Goal: Find specific page/section: Find specific page/section

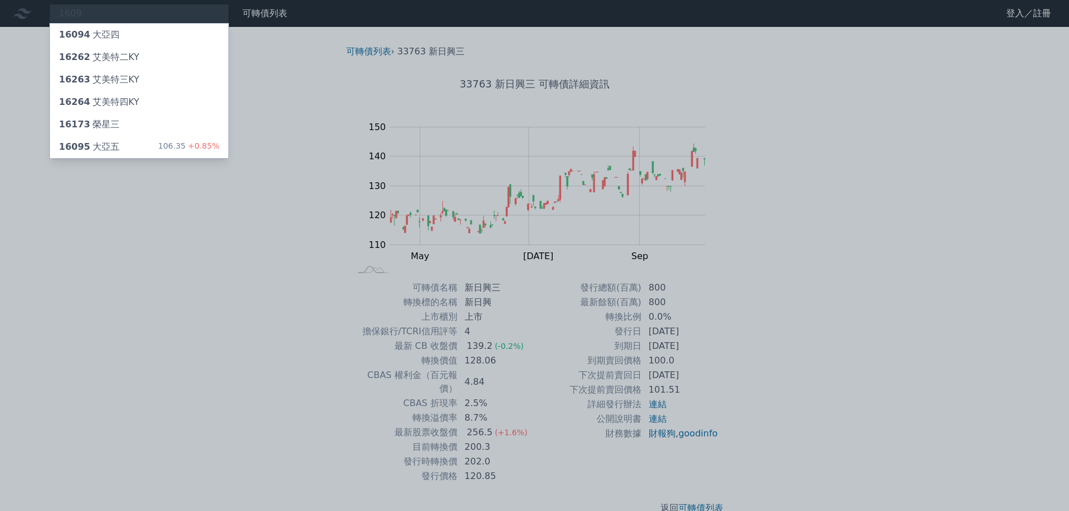
drag, startPoint x: 70, startPoint y: 13, endPoint x: 49, endPoint y: 11, distance: 21.4
click at [49, 11] on div at bounding box center [534, 255] width 1069 height 511
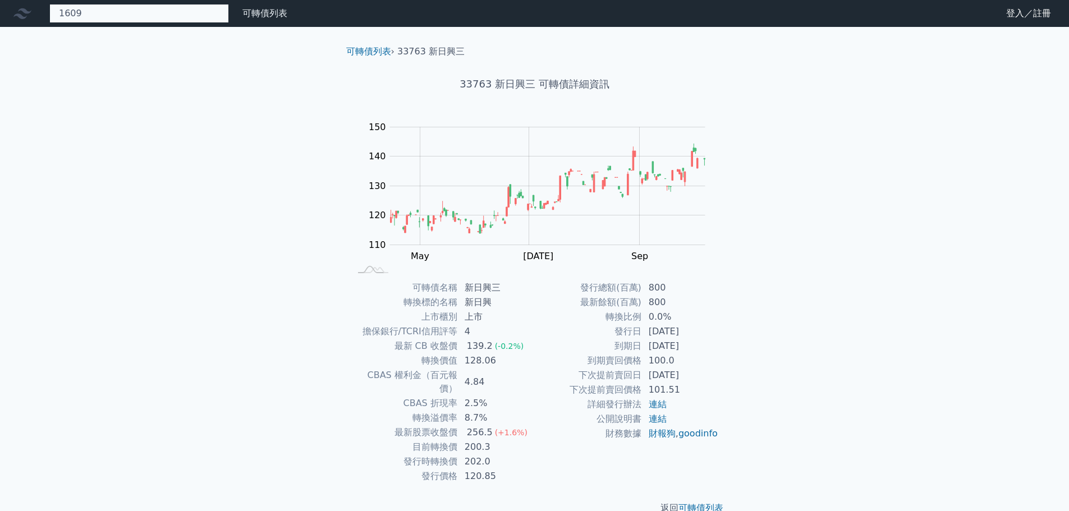
drag, startPoint x: 95, startPoint y: 14, endPoint x: 76, endPoint y: 17, distance: 18.8
click at [76, 17] on div "1609 16094 大亞四 16262 艾美特二KY 16263 艾美特三KY 16264 艾美特四KY 16173 榮星三 16095 大亞五 106.3…" at bounding box center [139, 13] width 180 height 19
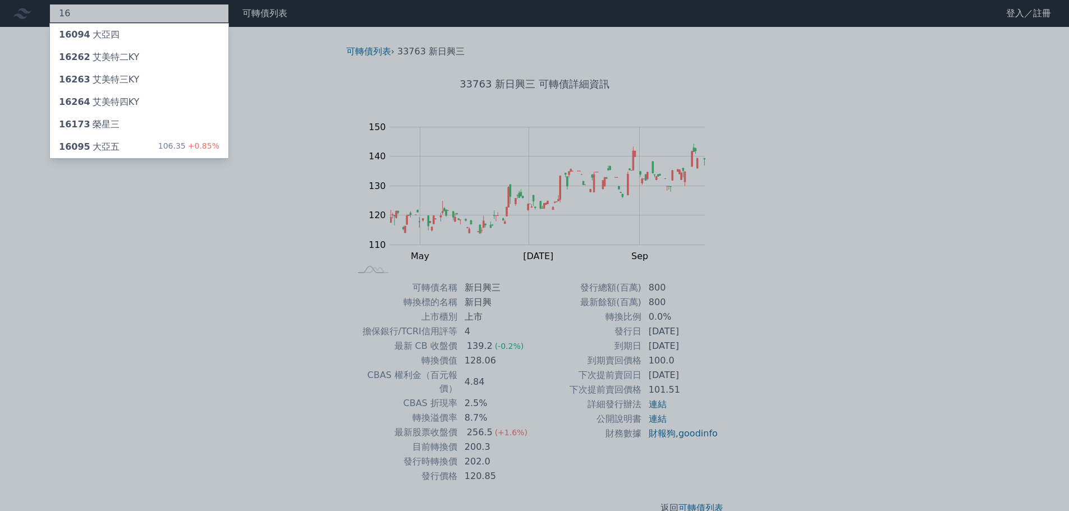
type input "1"
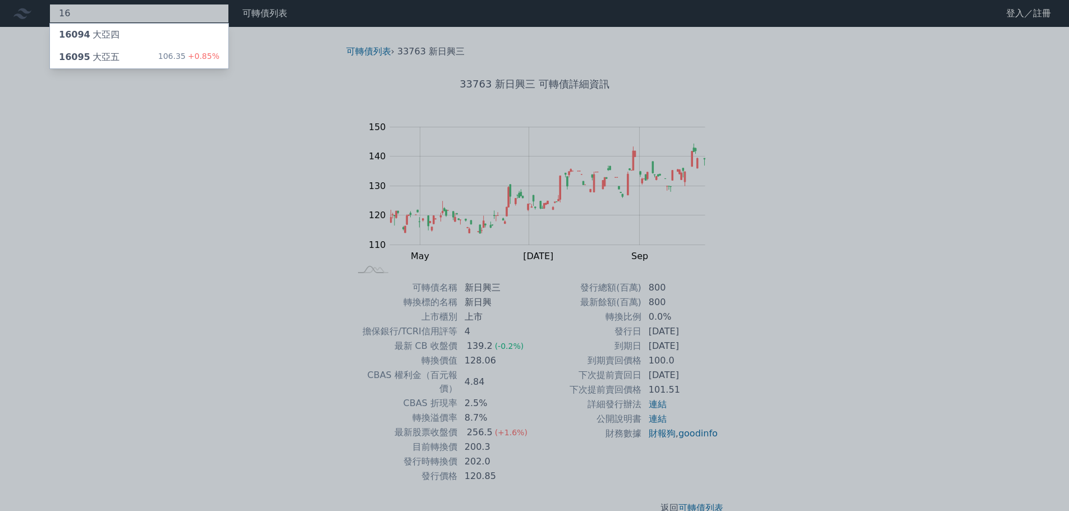
type input "1"
type input "2351"
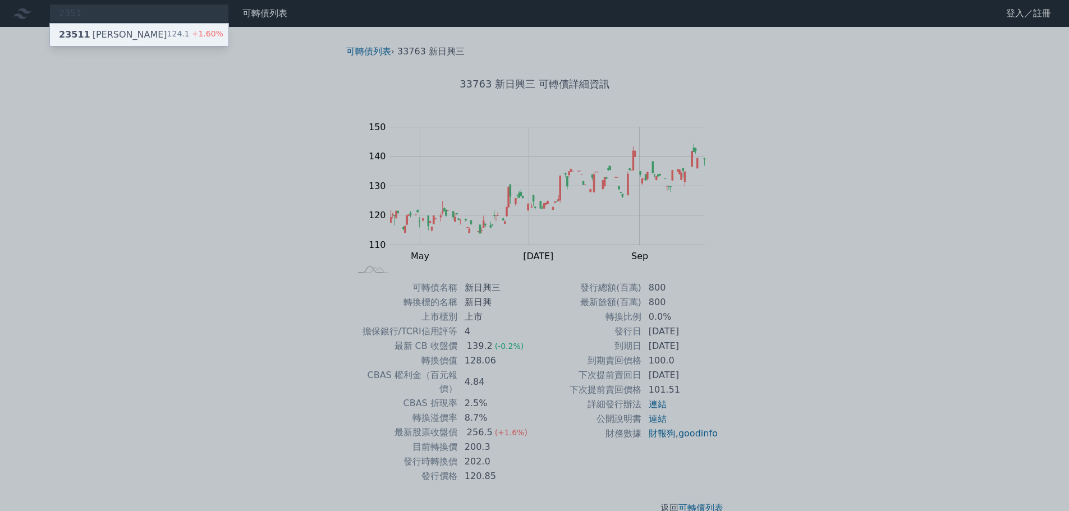
click at [79, 31] on span "23511" at bounding box center [74, 34] width 31 height 11
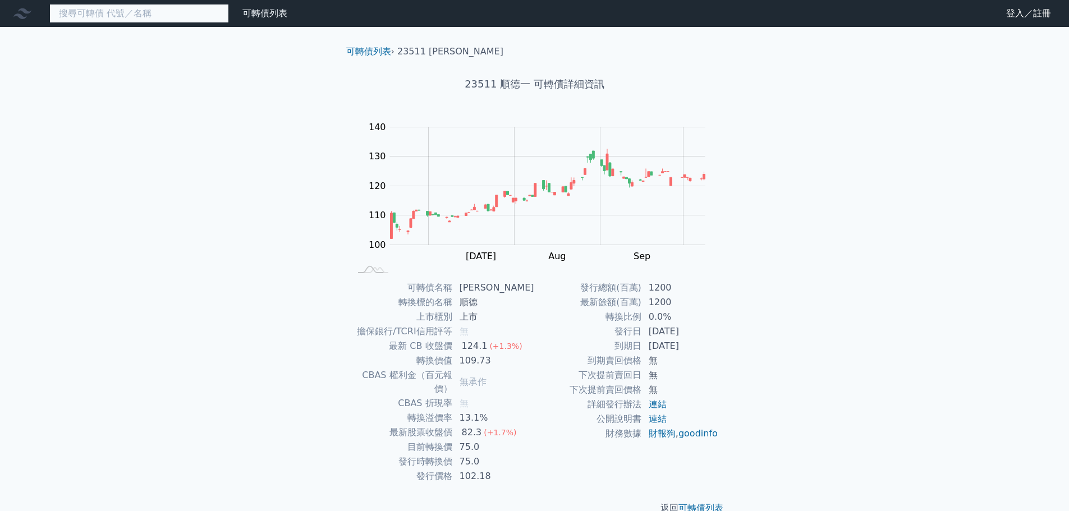
click at [124, 8] on input at bounding box center [139, 13] width 180 height 19
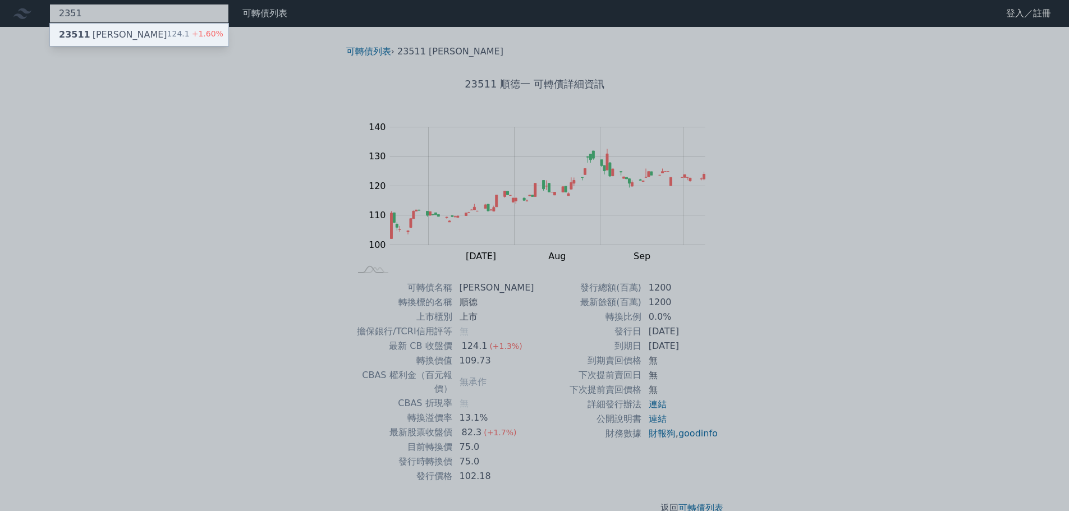
type input "2351"
click at [122, 29] on div "23511 順德一 124.1 +1.60%" at bounding box center [139, 35] width 178 height 22
